Goal: Answer question/provide support

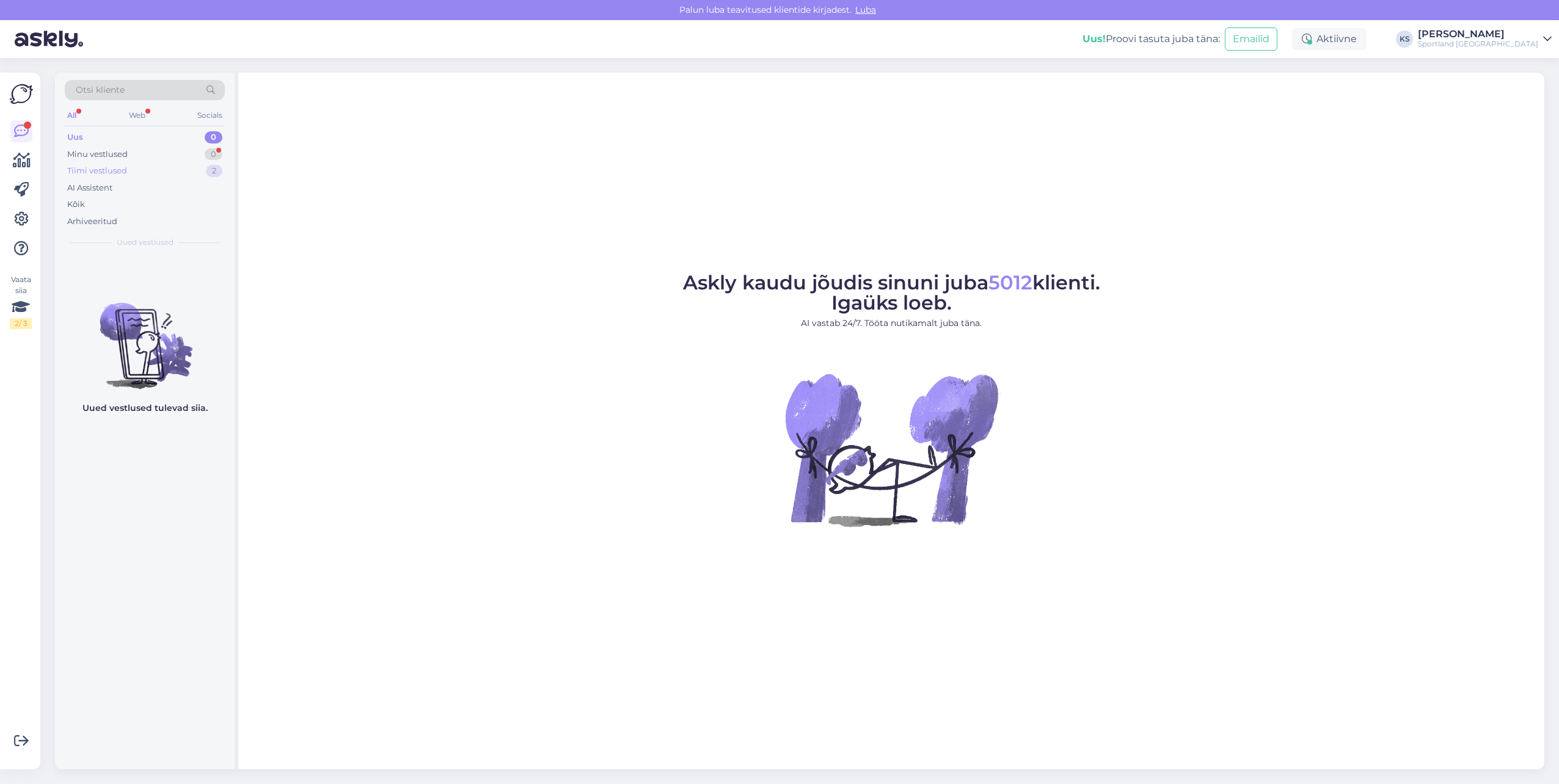
click at [187, 168] on div "Tiimi vestlused 2" at bounding box center [145, 171] width 160 height 17
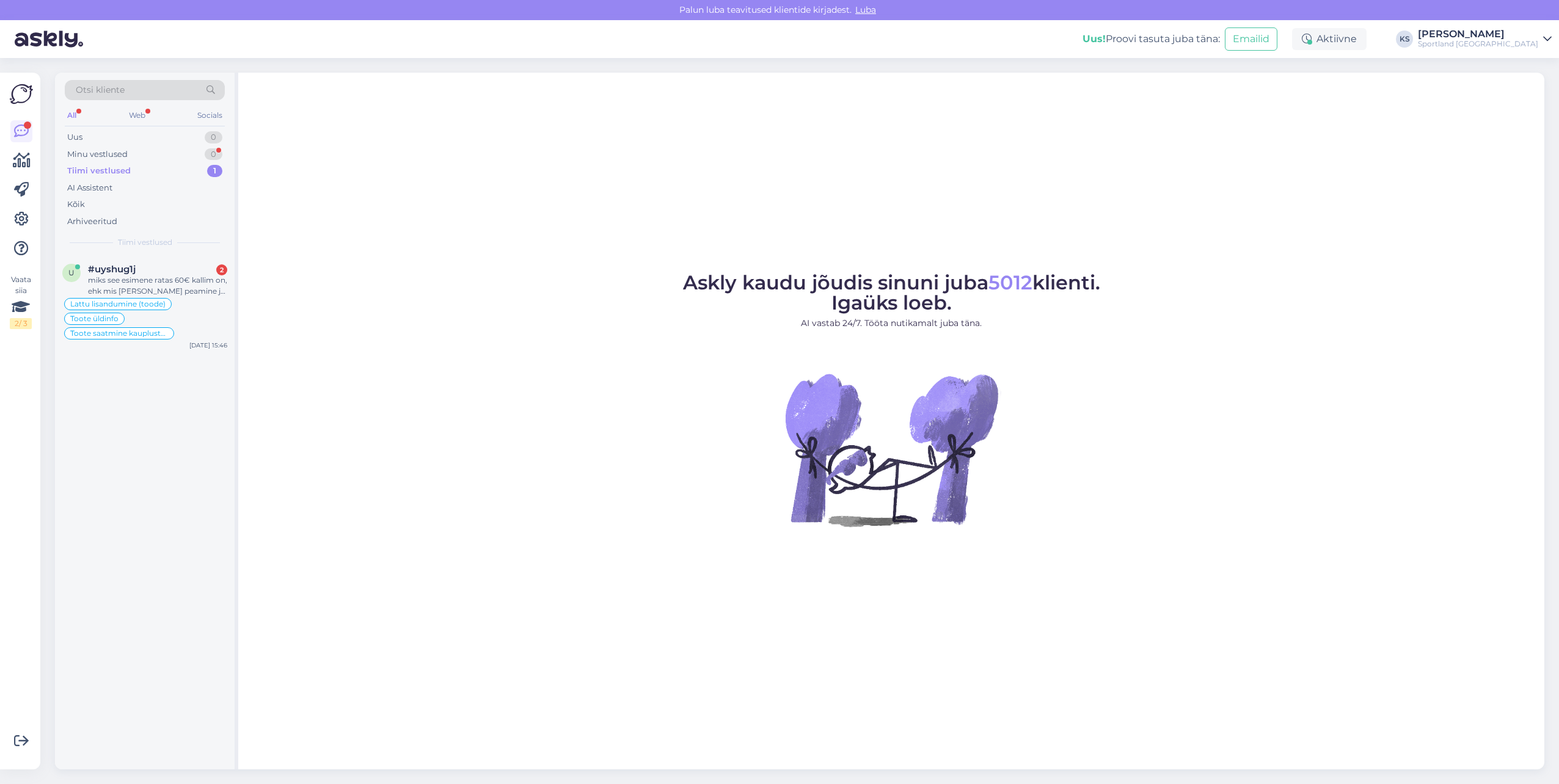
click at [239, 285] on div "Askly kaudu jõudis sinuni juba 5012 klienti. Igaüks loeb. AI vastab 24/7. Tööta…" at bounding box center [891, 421] width 1306 height 697
click at [200, 275] on div "#uyshug1j 2" at bounding box center [157, 269] width 139 height 11
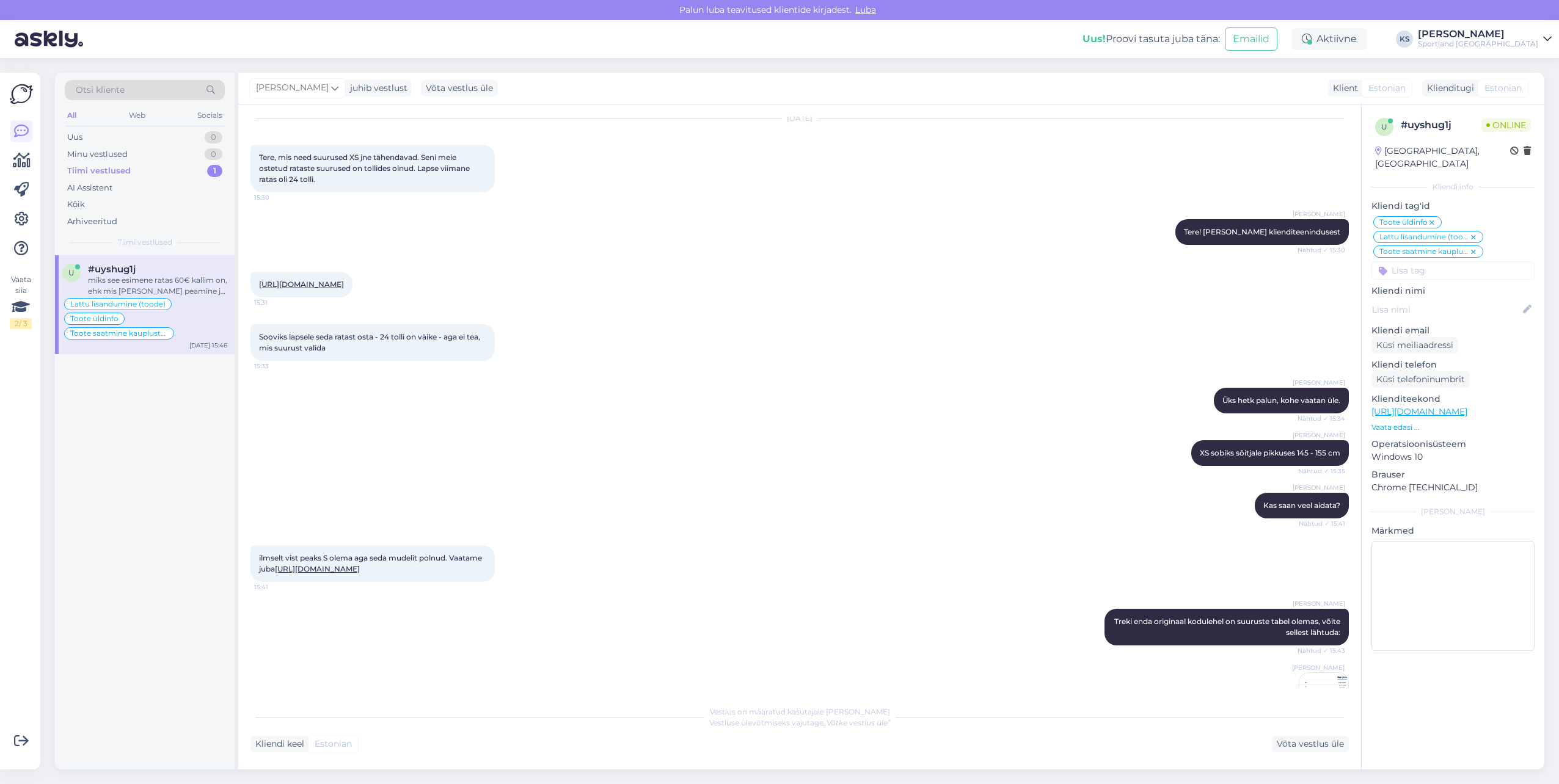
scroll to position [32, 0]
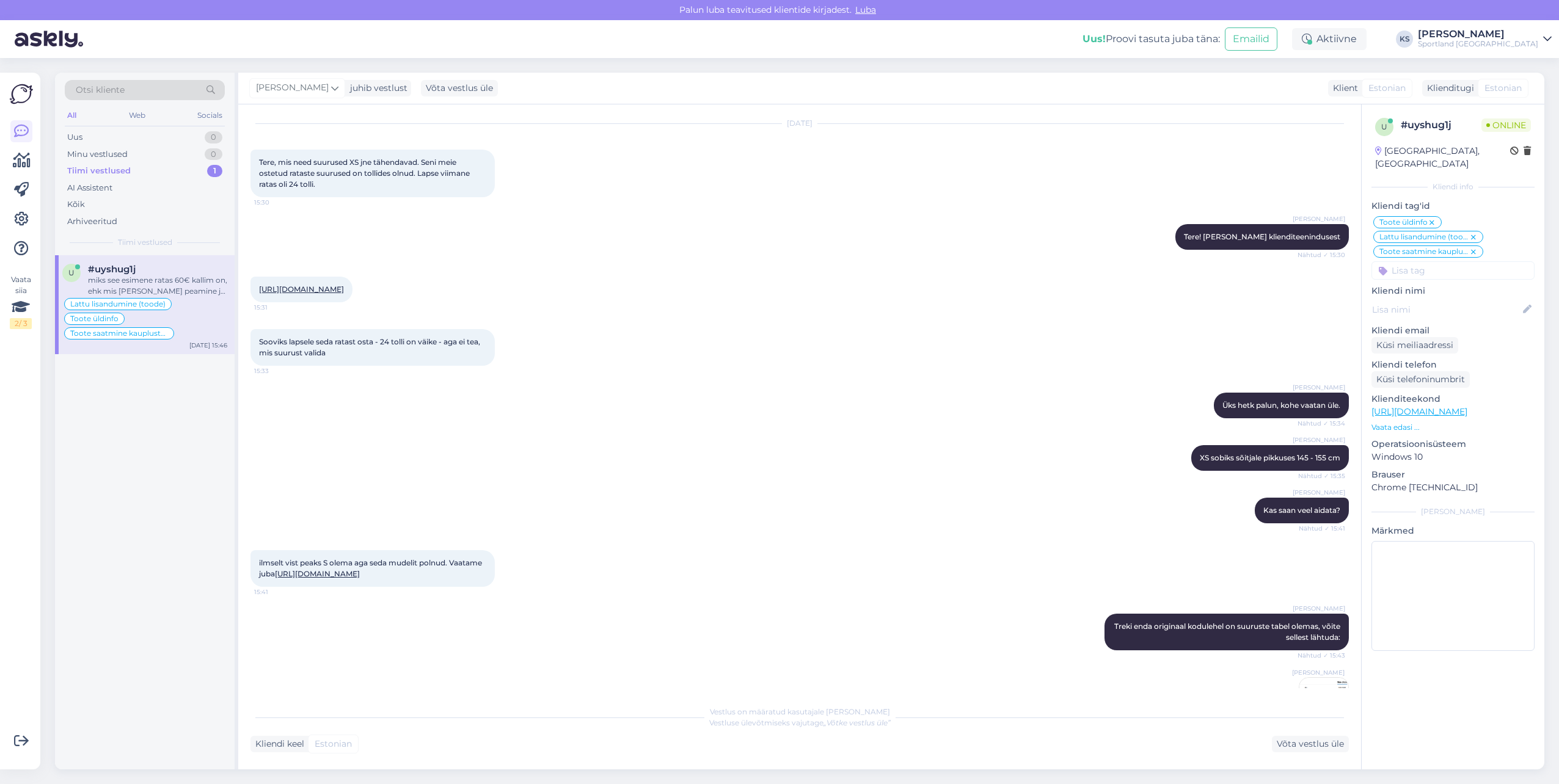
click at [339, 578] on link "[URL][DOMAIN_NAME]" at bounding box center [317, 574] width 85 height 10
click at [343, 282] on div "[URL][DOMAIN_NAME] 15:31" at bounding box center [302, 290] width 102 height 25
click at [344, 287] on link "[URL][DOMAIN_NAME]" at bounding box center [301, 290] width 85 height 10
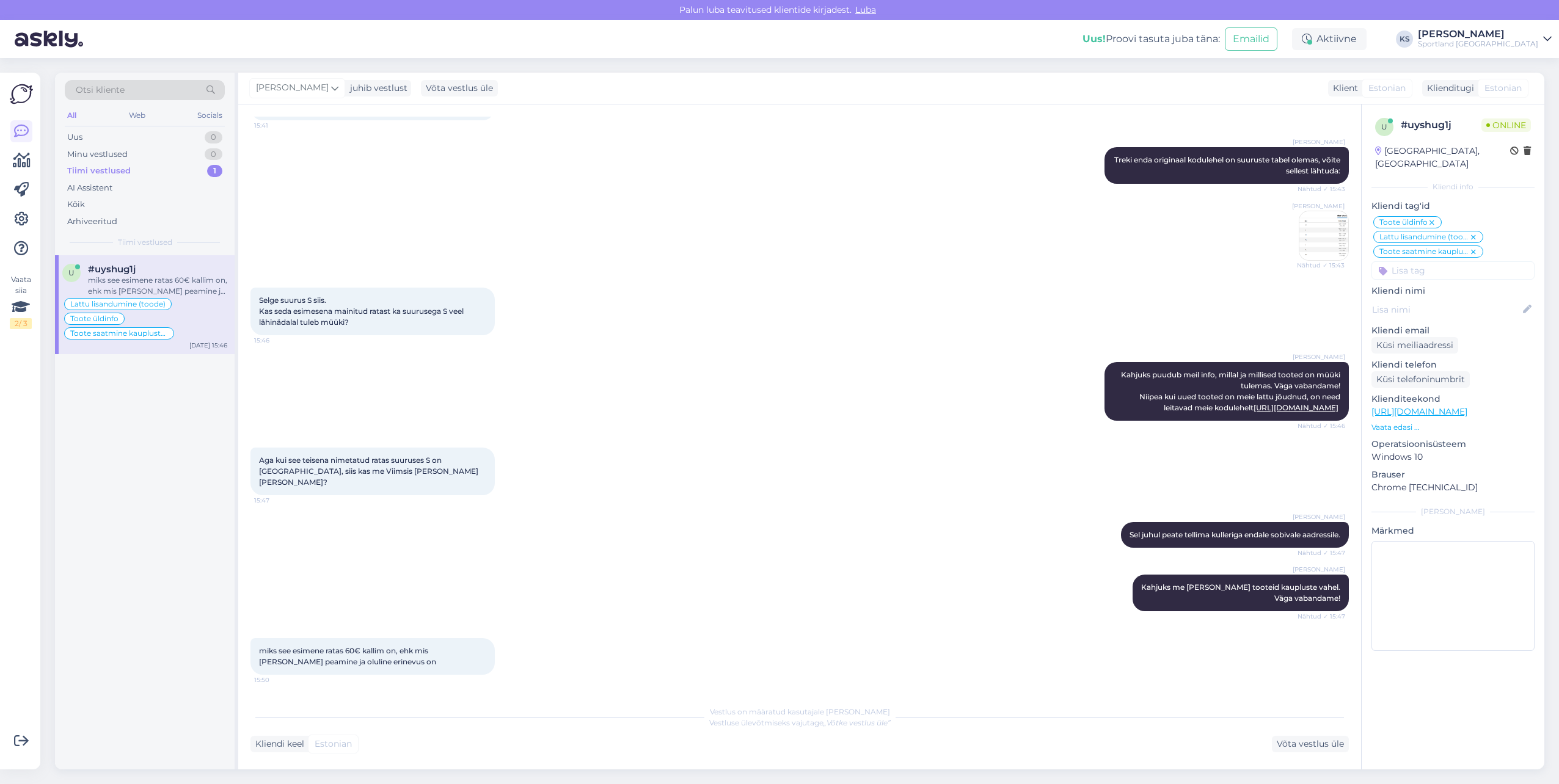
scroll to position [573, 0]
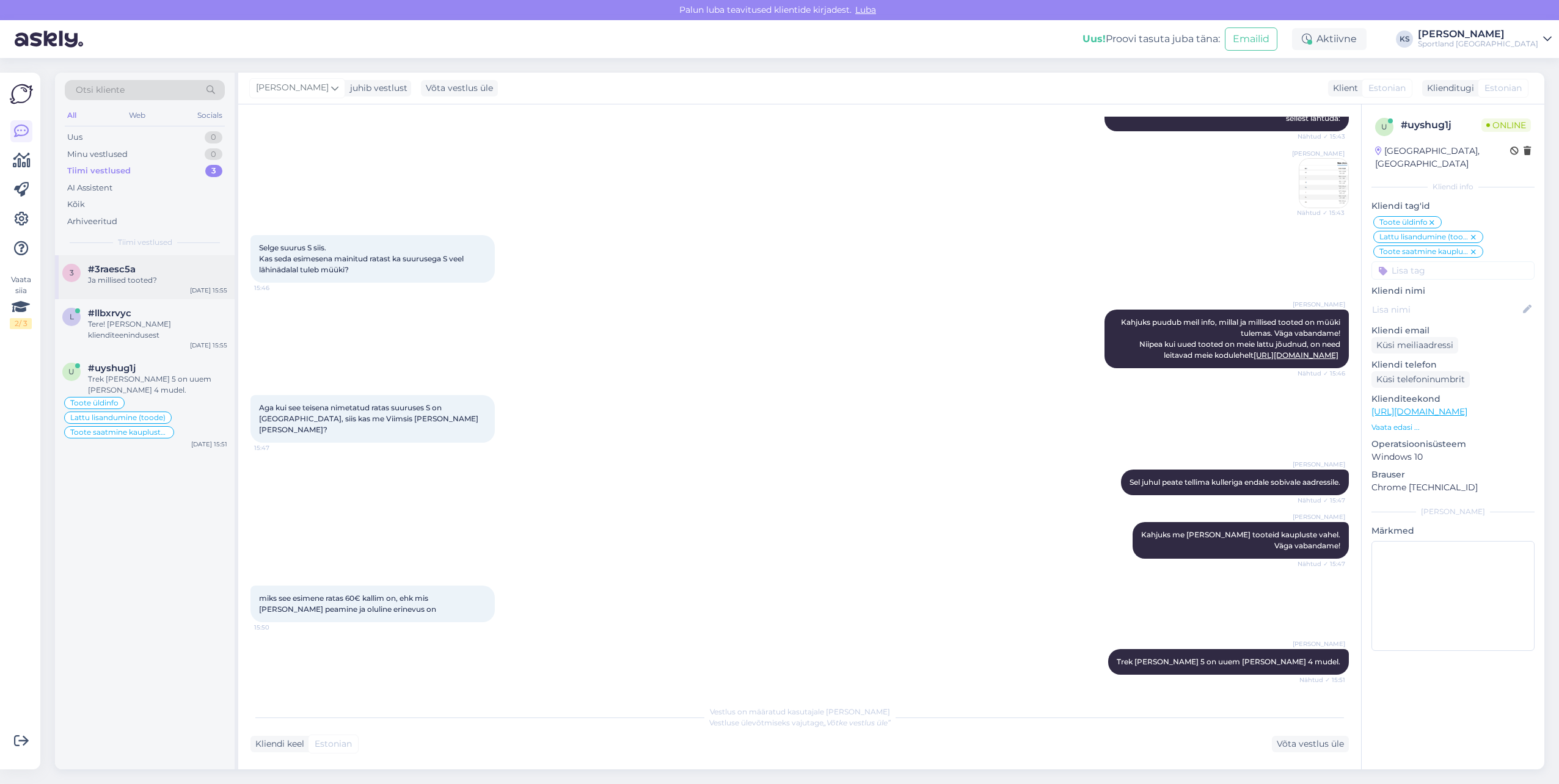
click at [187, 280] on div "Ja millised tooted?" at bounding box center [157, 280] width 139 height 11
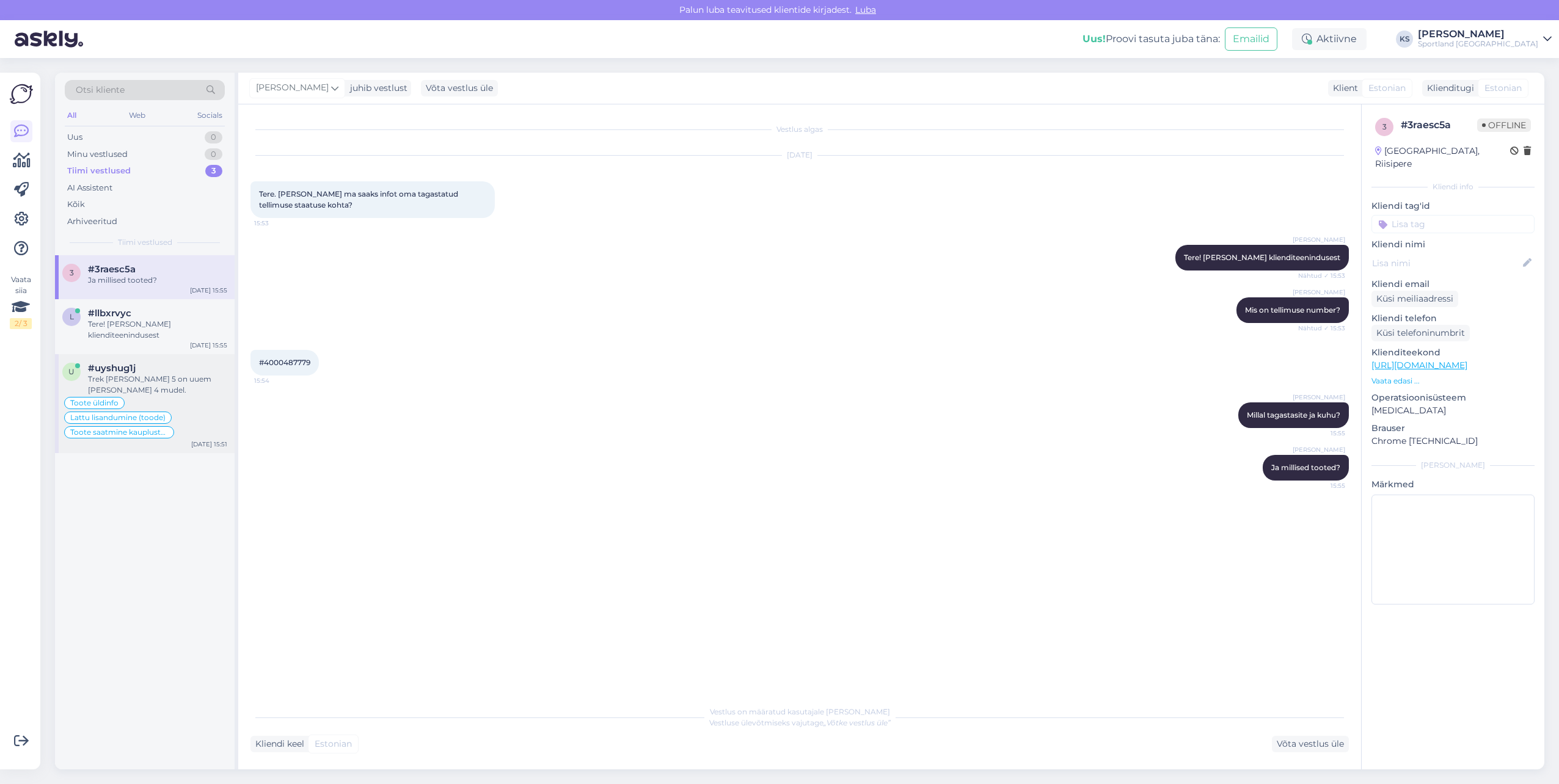
click at [167, 363] on div "#uyshug1j" at bounding box center [157, 368] width 139 height 11
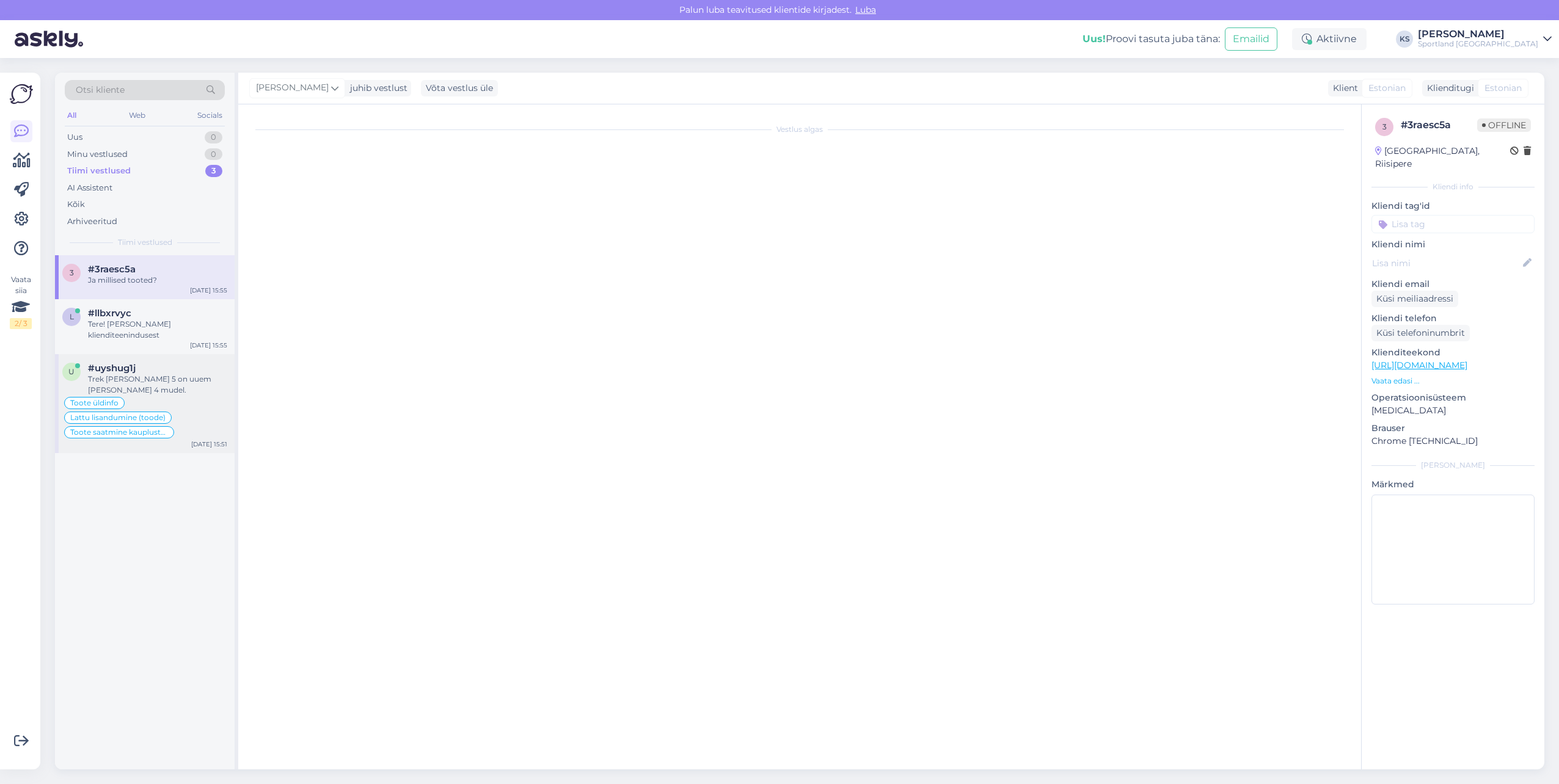
scroll to position [573, 0]
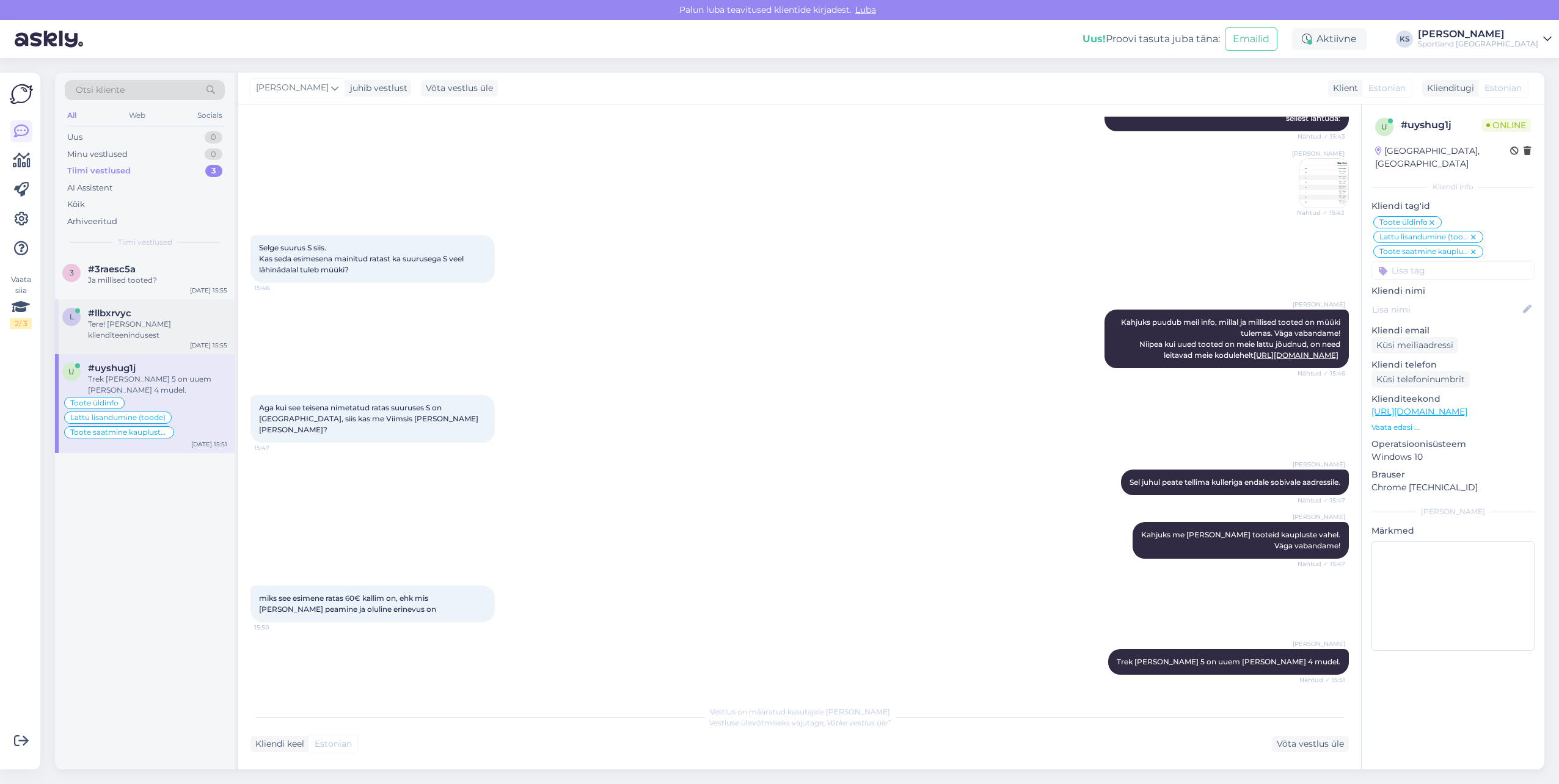
click at [163, 325] on div "Tere! [PERSON_NAME] klienditeenindusest" at bounding box center [157, 330] width 139 height 22
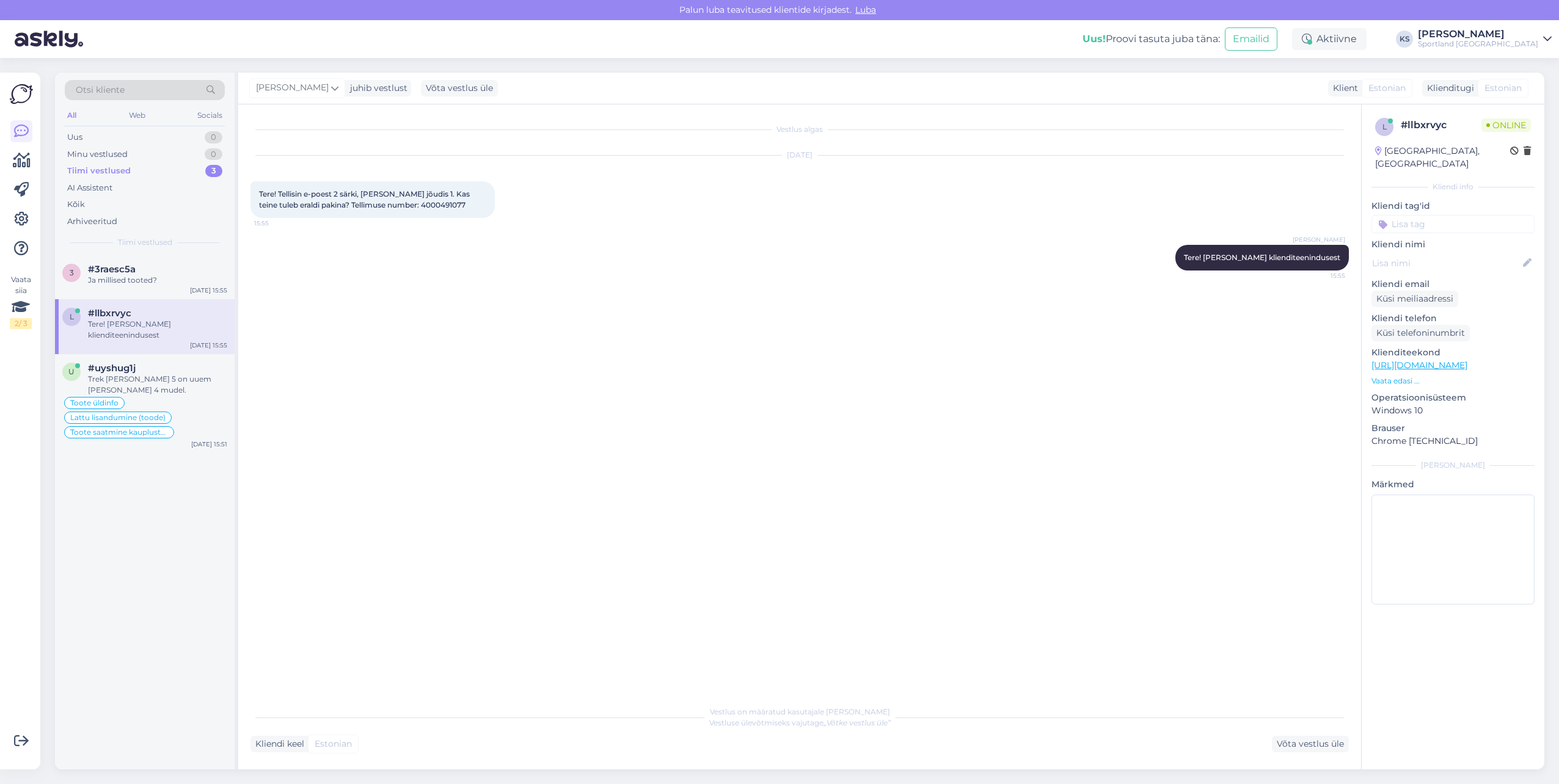
click at [404, 206] on span "Tere! Tellisin e-poest 2 särki, [PERSON_NAME] jõudis 1. Kas teine tuleb eraldi …" at bounding box center [365, 199] width 213 height 20
copy div "4000491077 15:55"
